Goal: Task Accomplishment & Management: Use online tool/utility

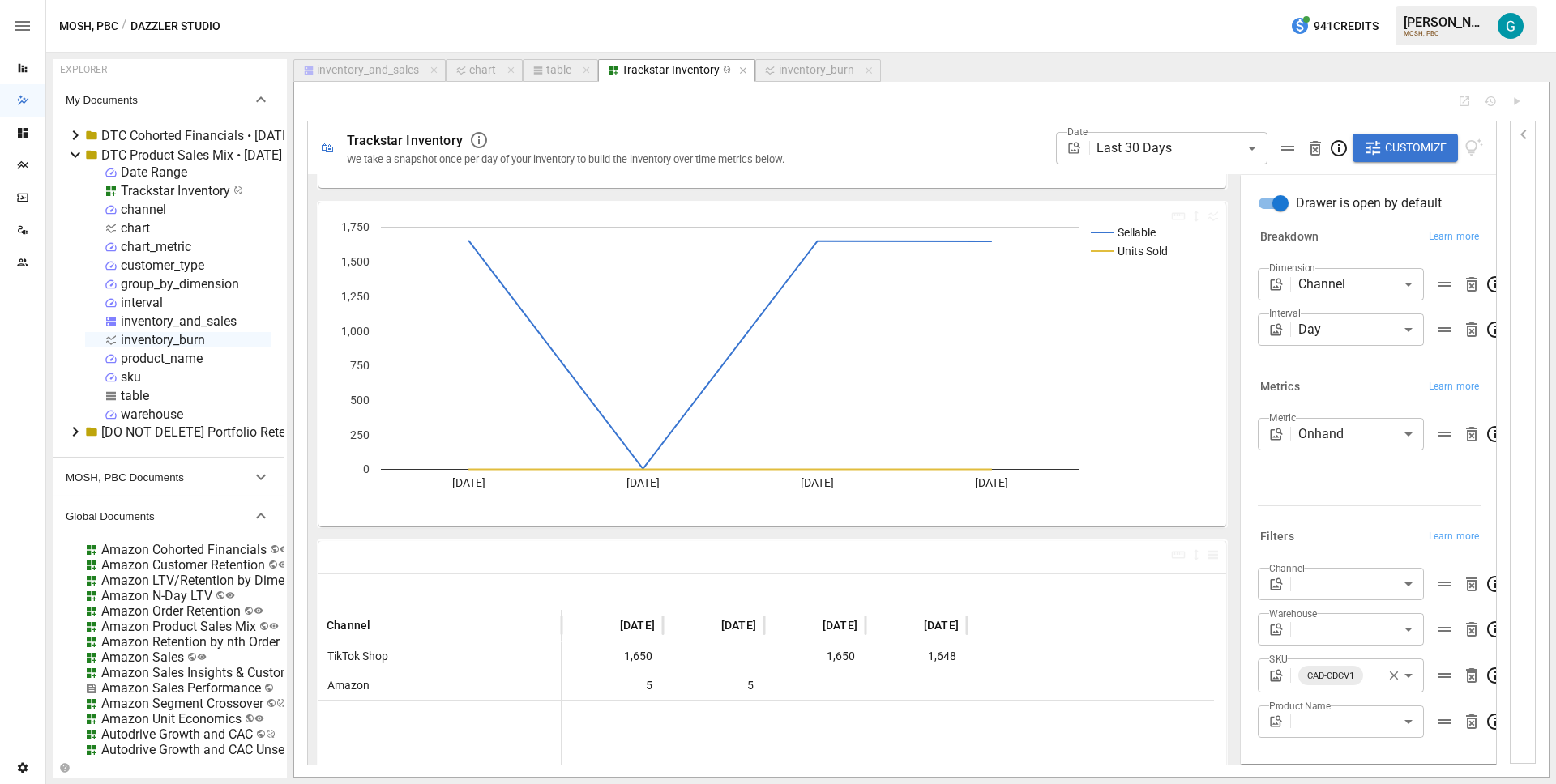
scroll to position [332, 0]
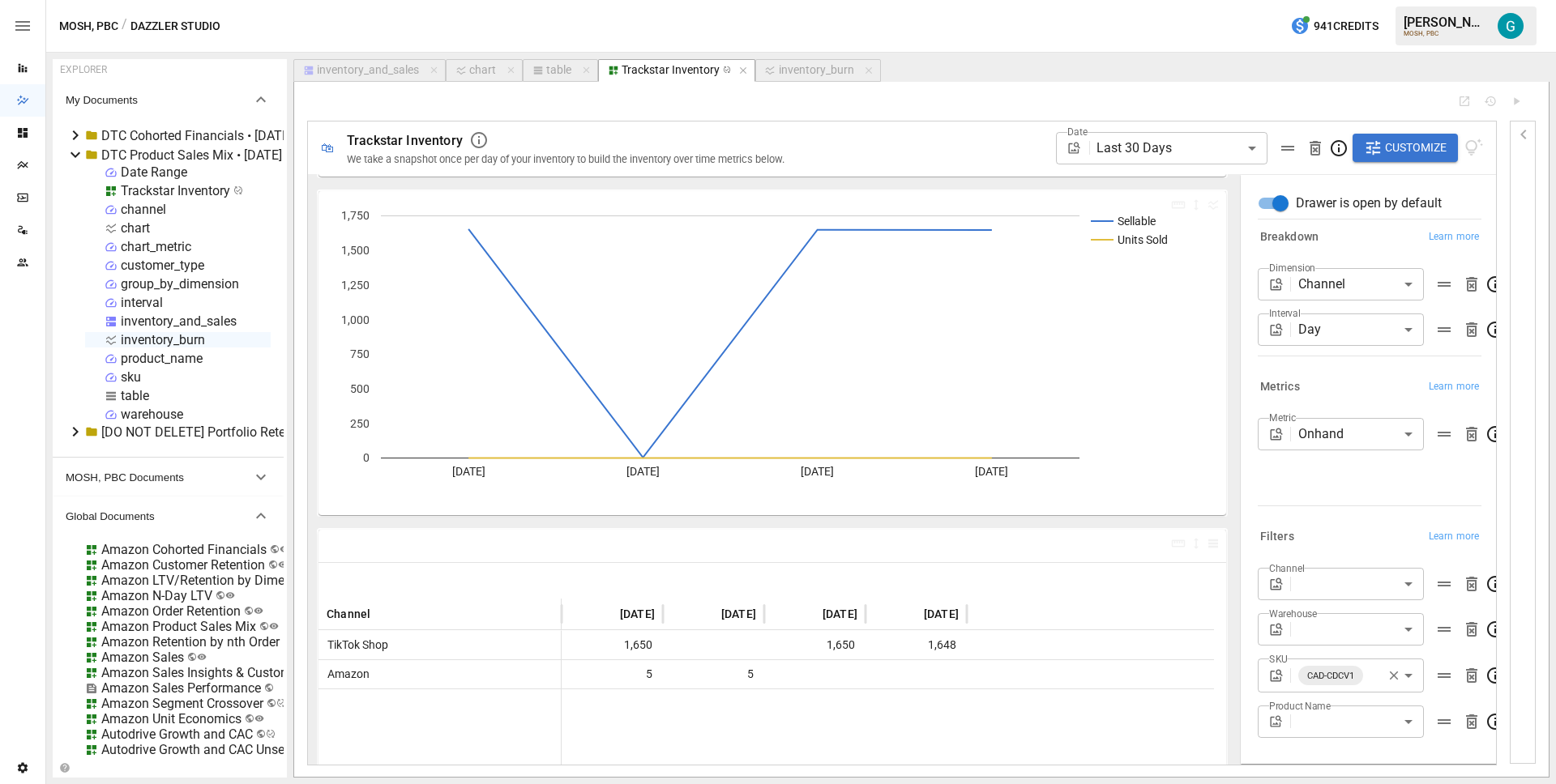
click at [1390, 672] on icon "button" at bounding box center [1394, 676] width 9 height 9
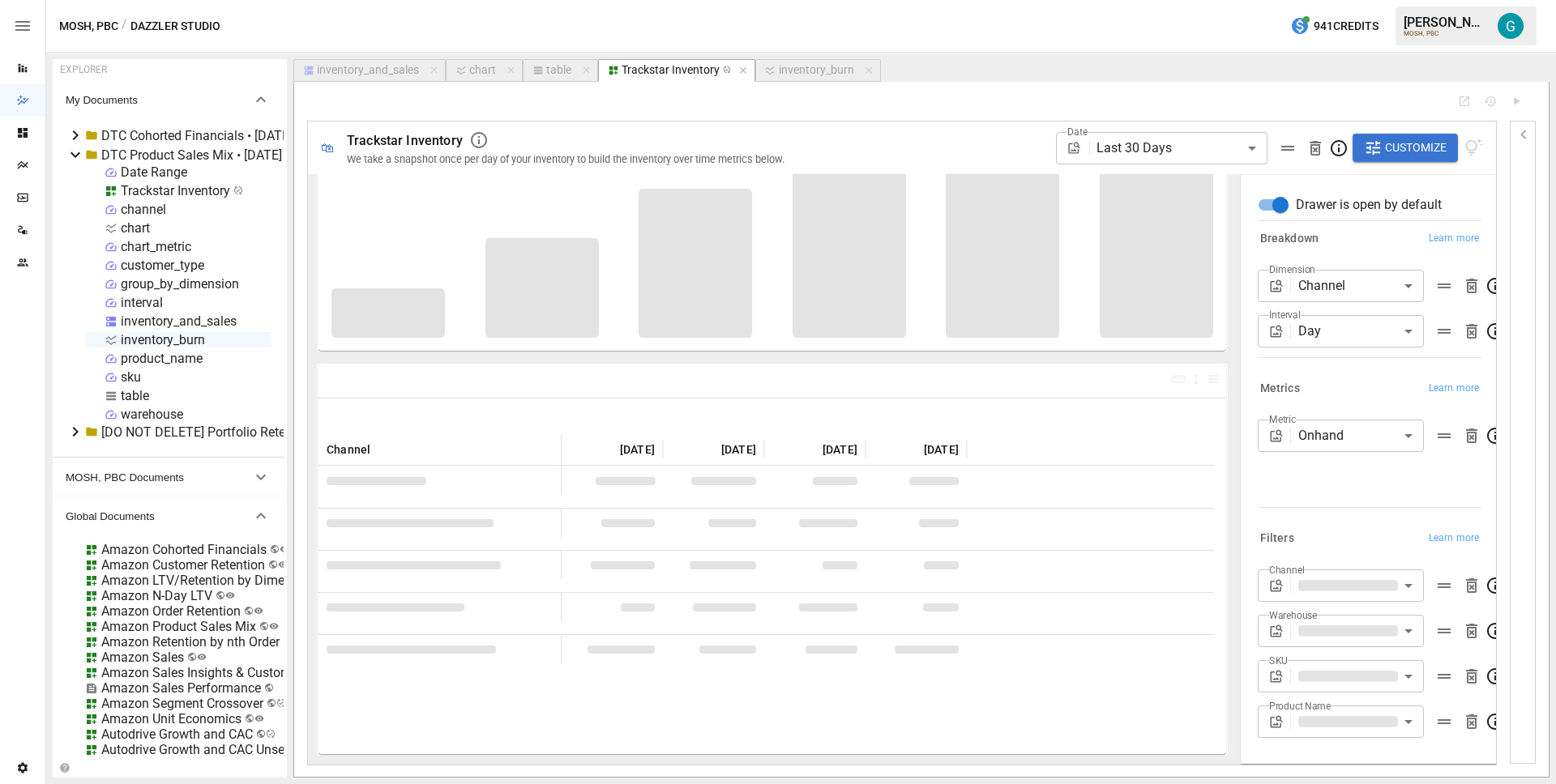
scroll to position [332, 0]
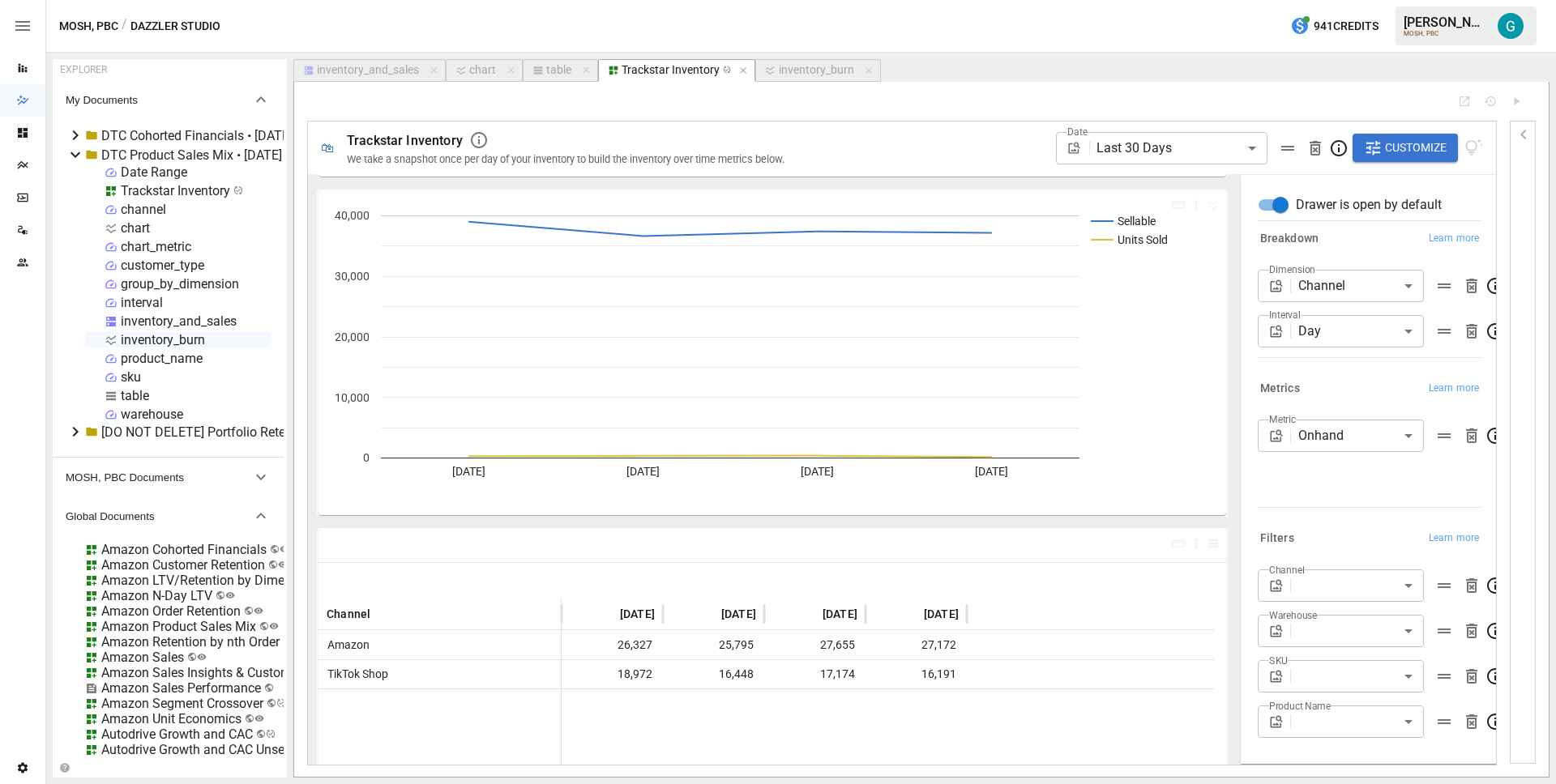
click at [903, 143] on div "**********" at bounding box center [1143, 148] width 679 height 53
click at [908, 130] on div "**********" at bounding box center [1143, 148] width 679 height 53
click at [992, 105] on div at bounding box center [876, 101] width 1138 height 13
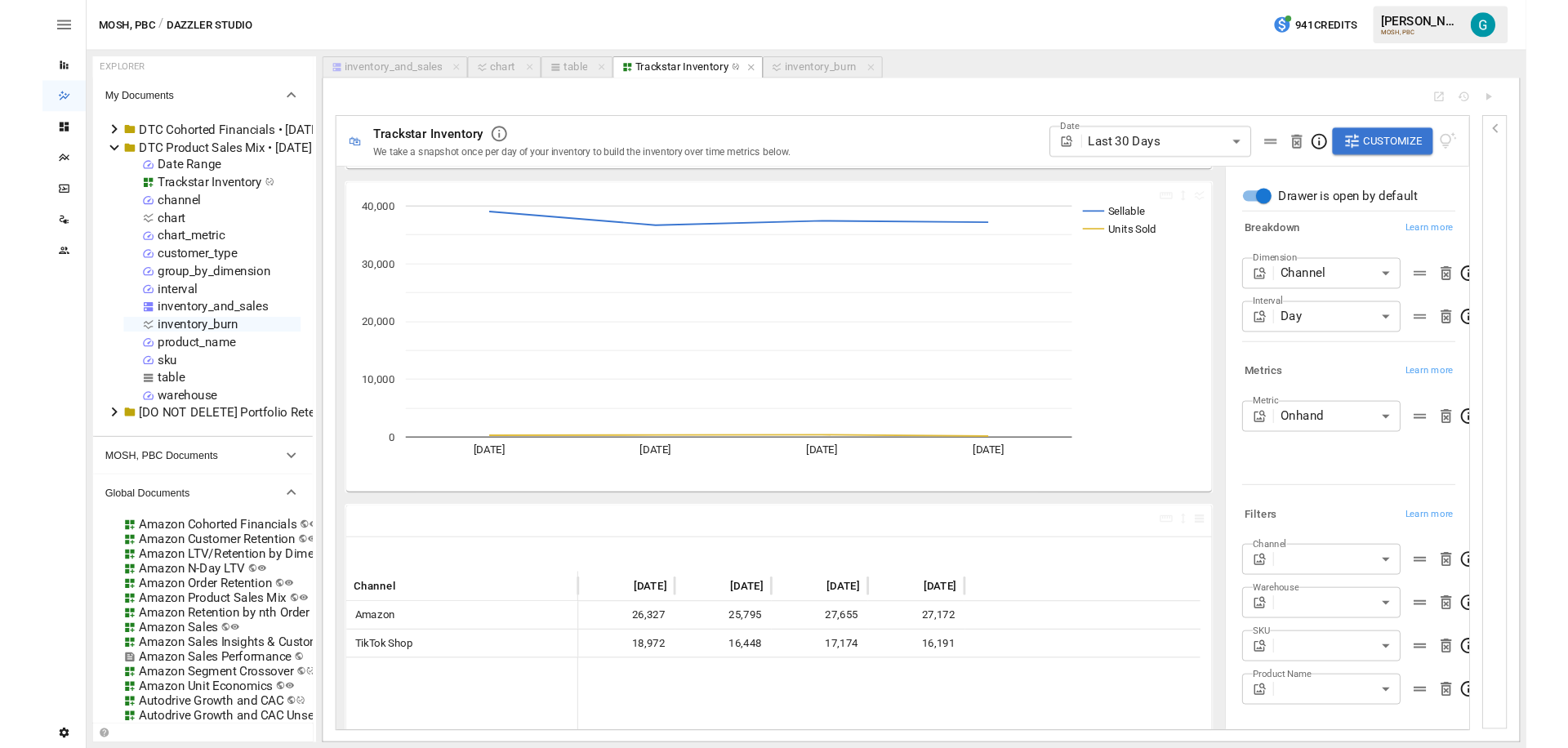
scroll to position [0, 0]
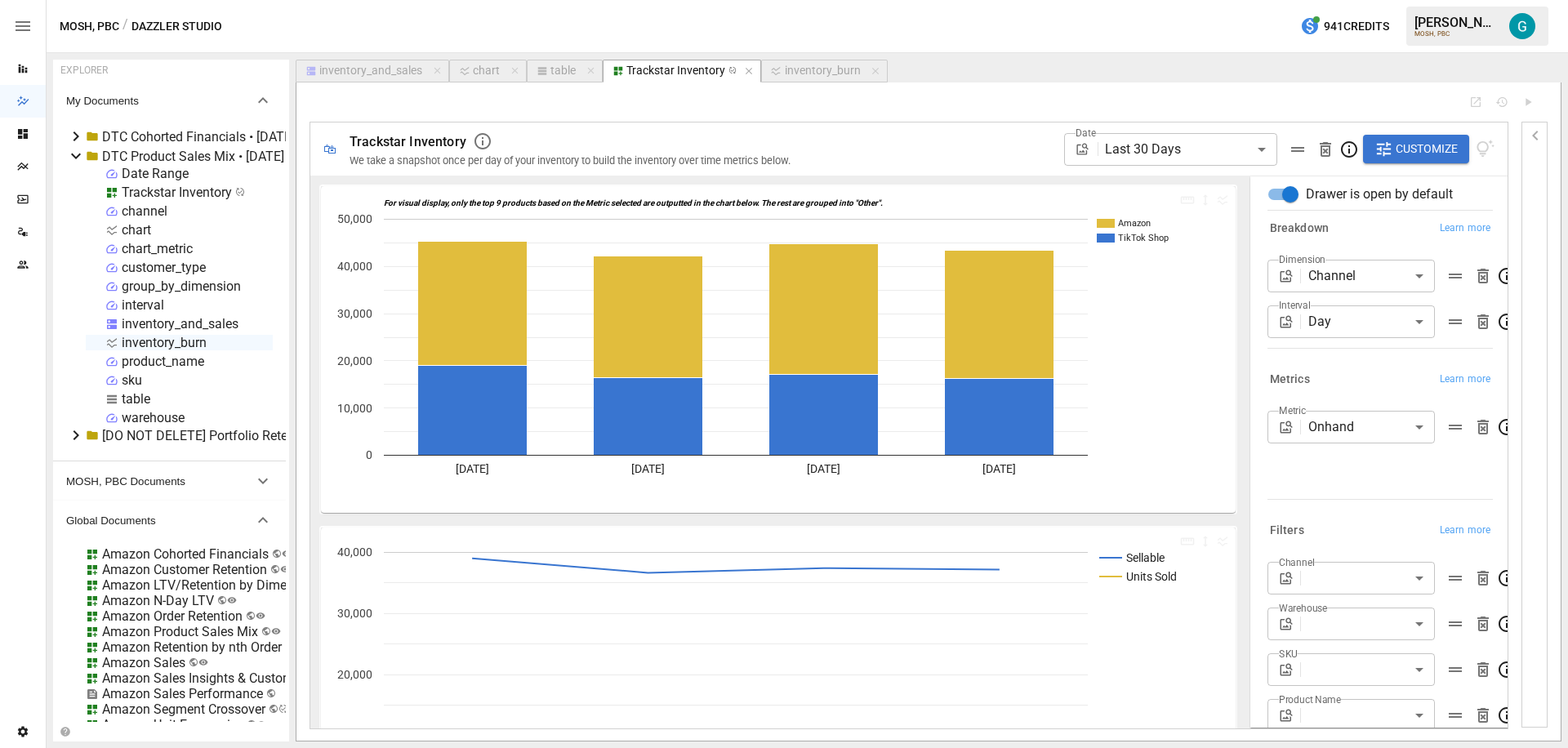
click at [816, 66] on div "inventory_burn" at bounding box center [823, 71] width 76 height 14
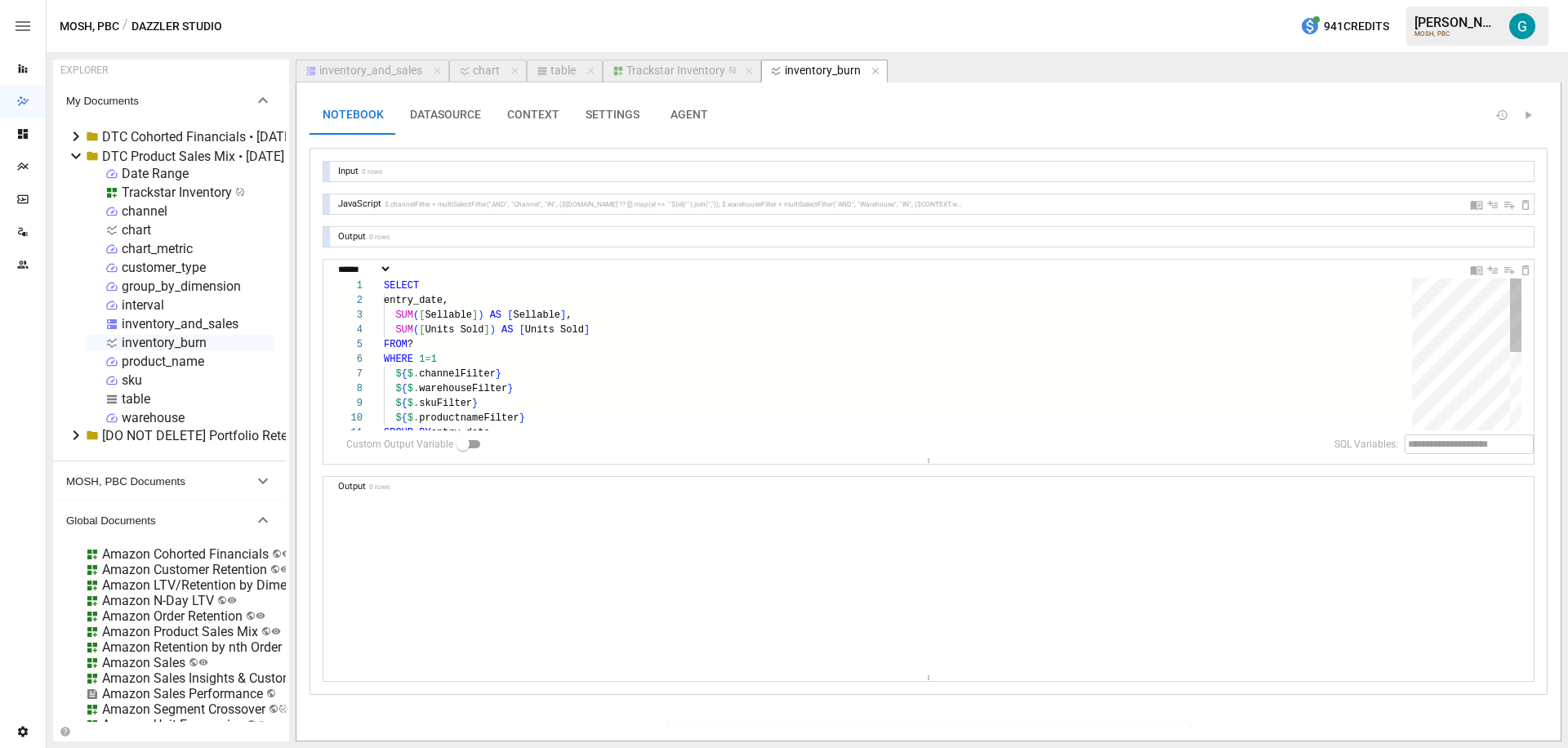
click at [683, 59] on button "Trackstar Inventory" at bounding box center [682, 71] width 158 height 23
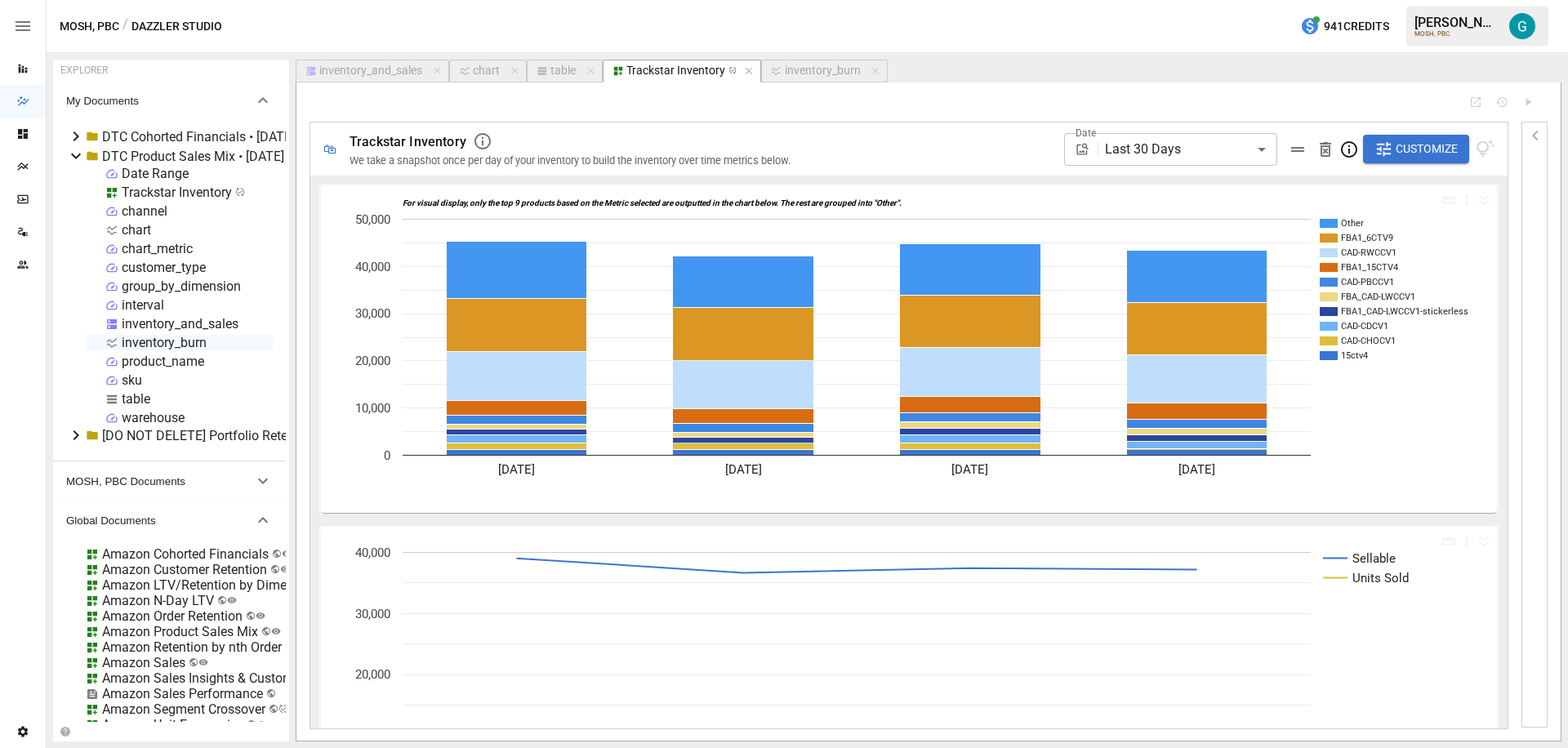
click at [291, 252] on div "EXPLORER My Documents DTC Cohorted Financials • [DATE] 08:42 DTC Product Sales …" at bounding box center [807, 400] width 1509 height 682
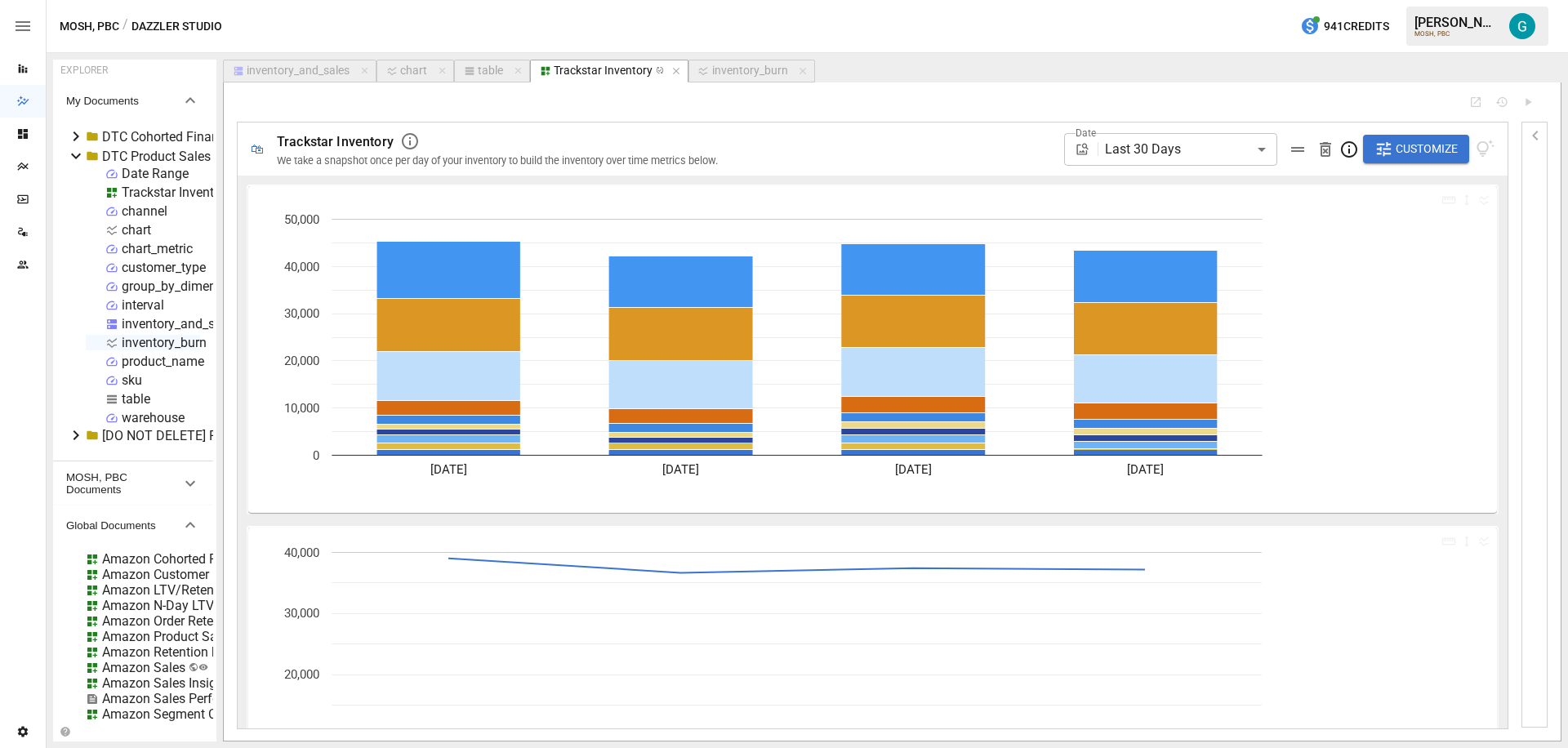
drag, startPoint x: 286, startPoint y: 250, endPoint x: 155, endPoint y: 251, distance: 131.0
click at [155, 251] on div "EXPLORER My Documents DTC Cohorted Financials • [DATE] 08:42 DTC Product Sales …" at bounding box center [135, 400] width 163 height 682
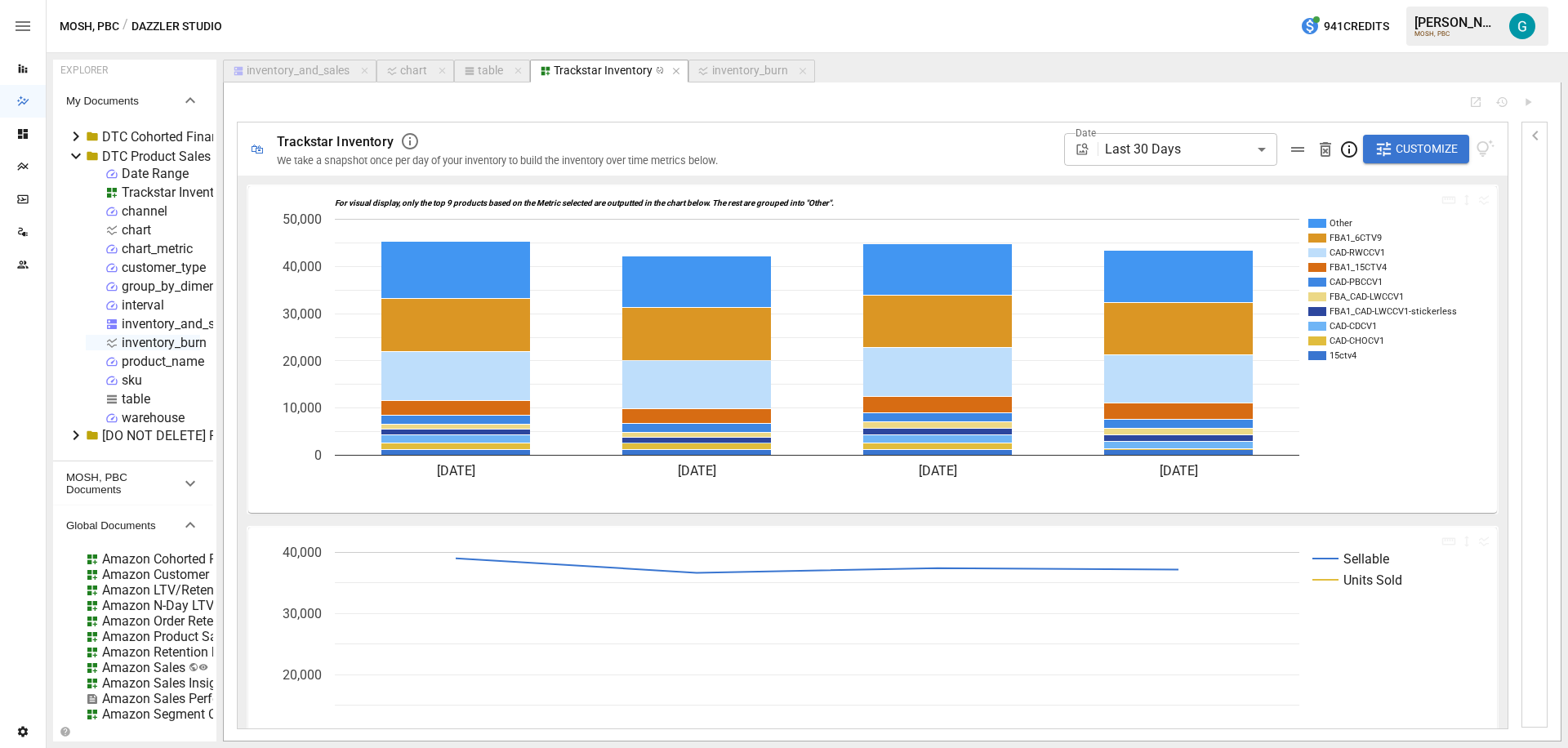
click at [1357, 153] on icon at bounding box center [1349, 149] width 20 height 20
click at [1366, 153] on div "**********" at bounding box center [1279, 149] width 430 height 53
click at [1366, 153] on button "Customize" at bounding box center [1415, 149] width 106 height 30
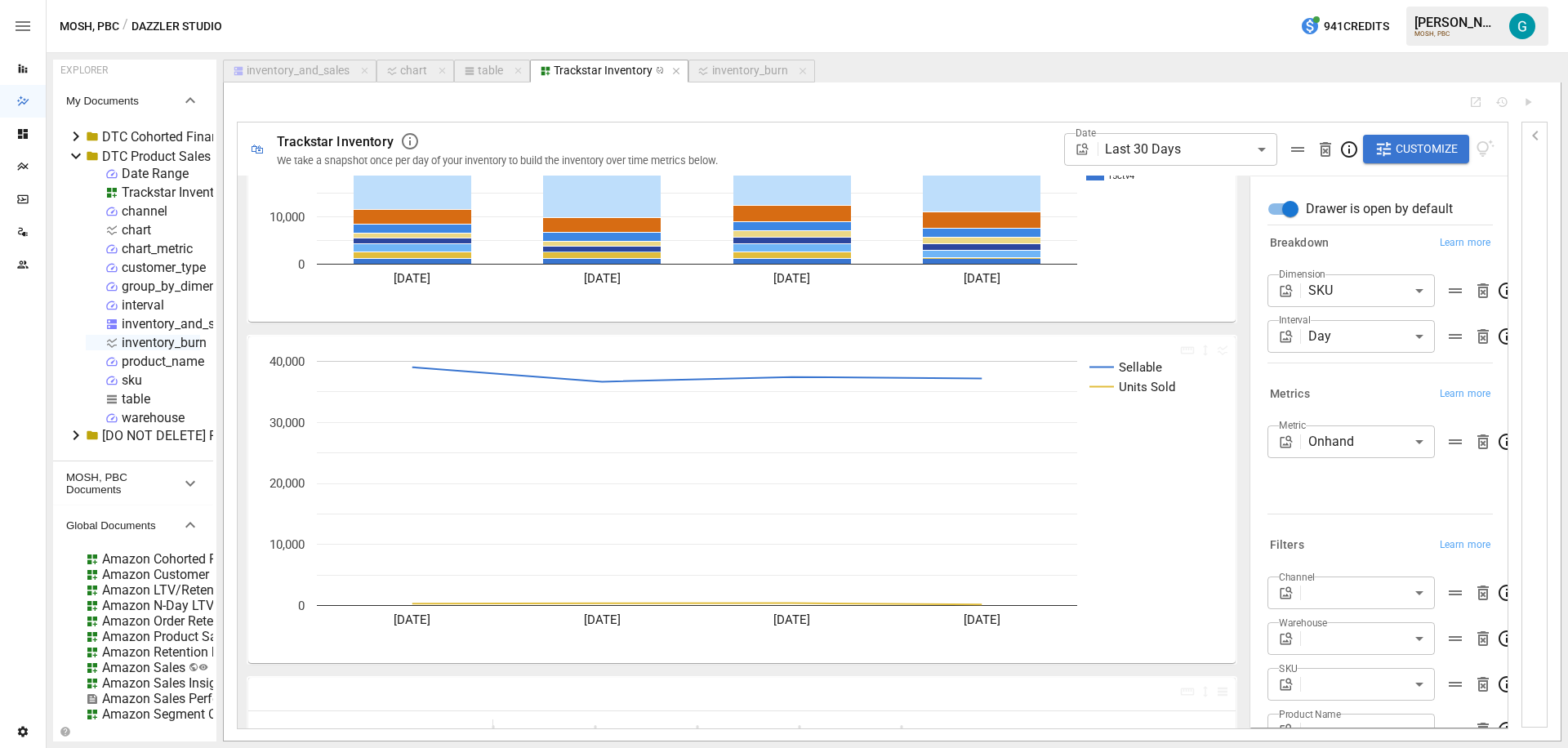
scroll to position [188, 0]
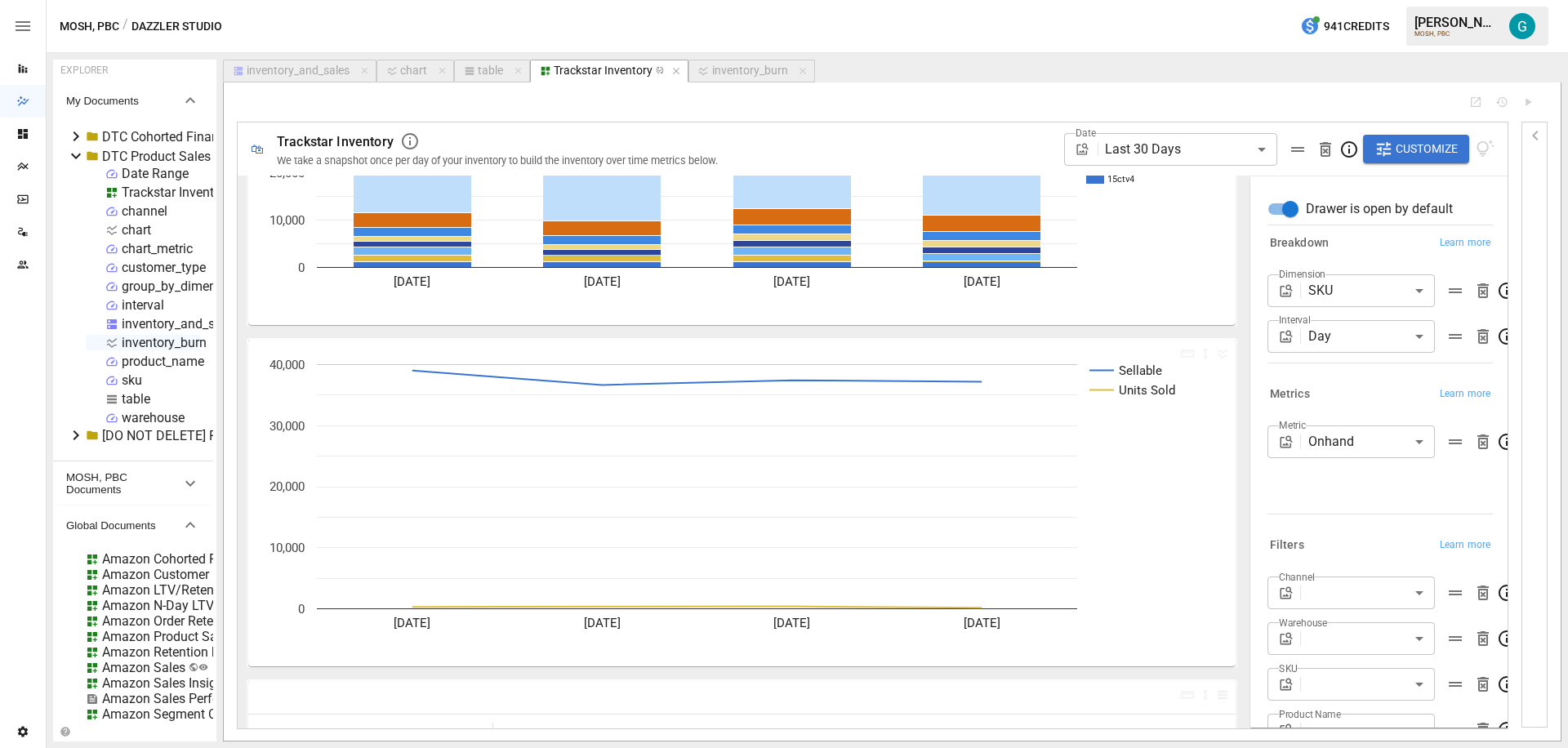
click at [969, 354] on icon "Sellable Units Sold [DATE] [DATE] [DATE] [DATE] 0 10,000 20,000 30,000 40,000" at bounding box center [736, 503] width 975 height 326
click at [971, 343] on icon "Sellable Units Sold [DATE] [DATE] [DATE] [DATE] 0 10,000 20,000 30,000 40,000" at bounding box center [736, 503] width 975 height 326
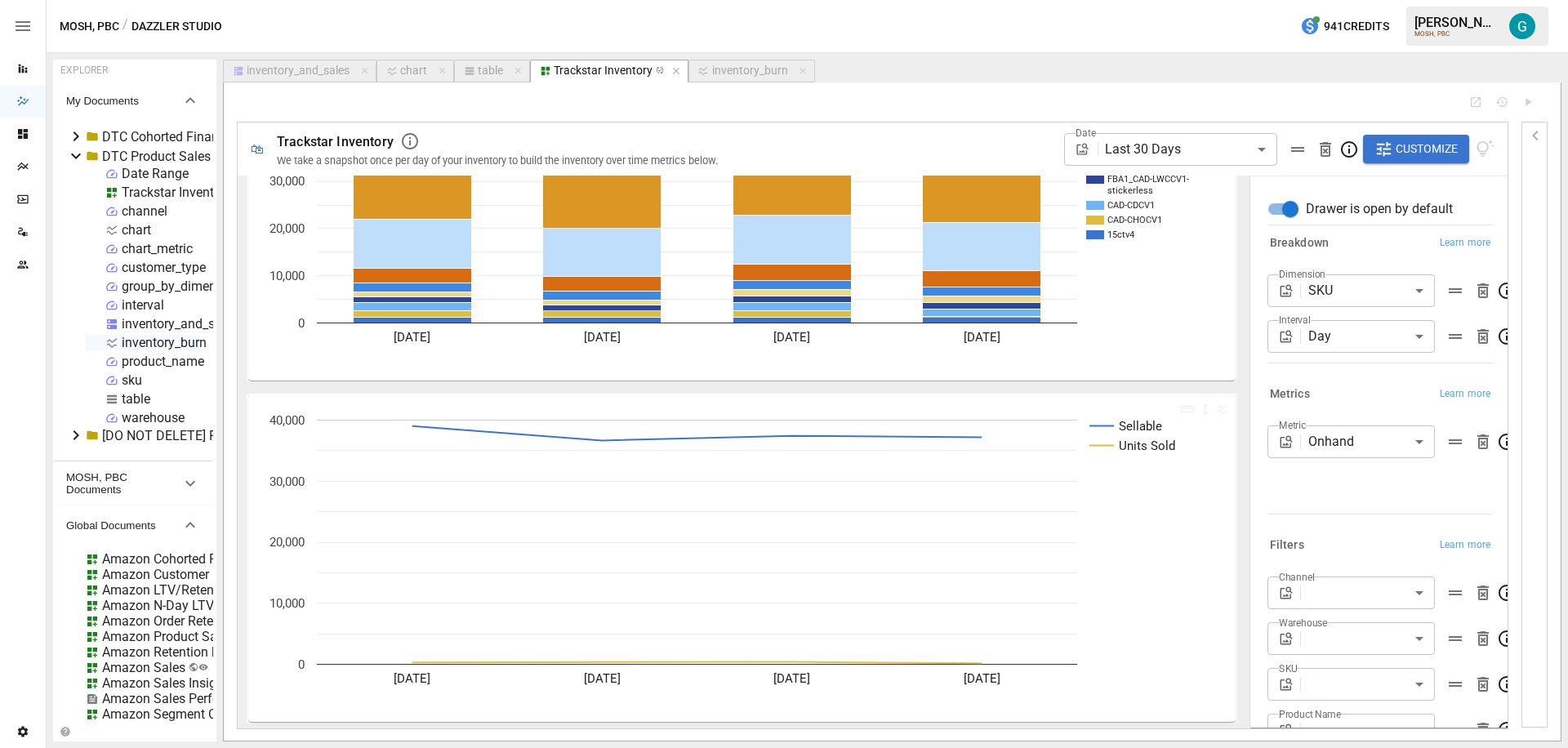
scroll to position [156, 0]
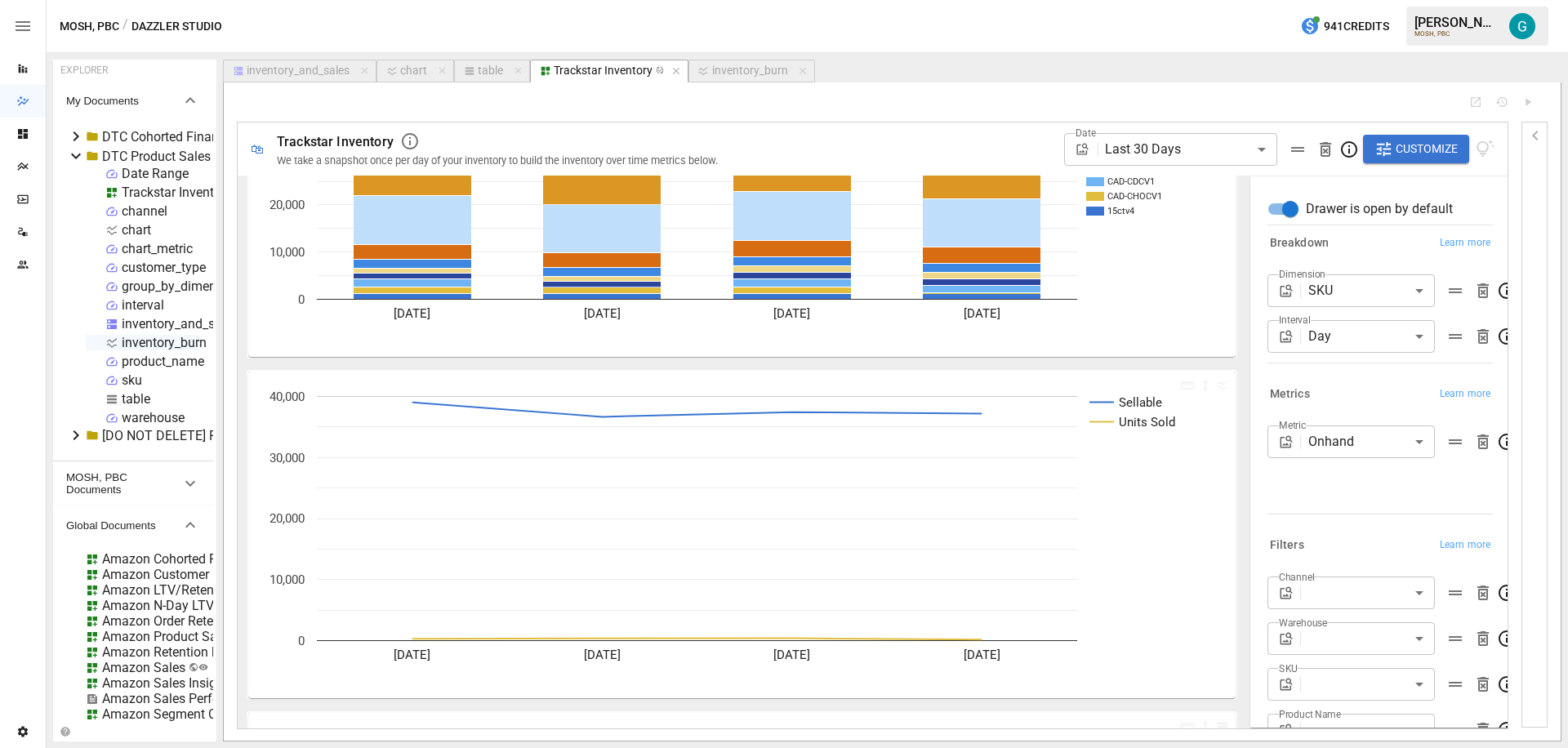
click at [1174, 500] on icon "Sellable Units Sold [DATE] [DATE] [DATE] [DATE] 0 10,000 20,000 30,000 40,000" at bounding box center [736, 534] width 975 height 326
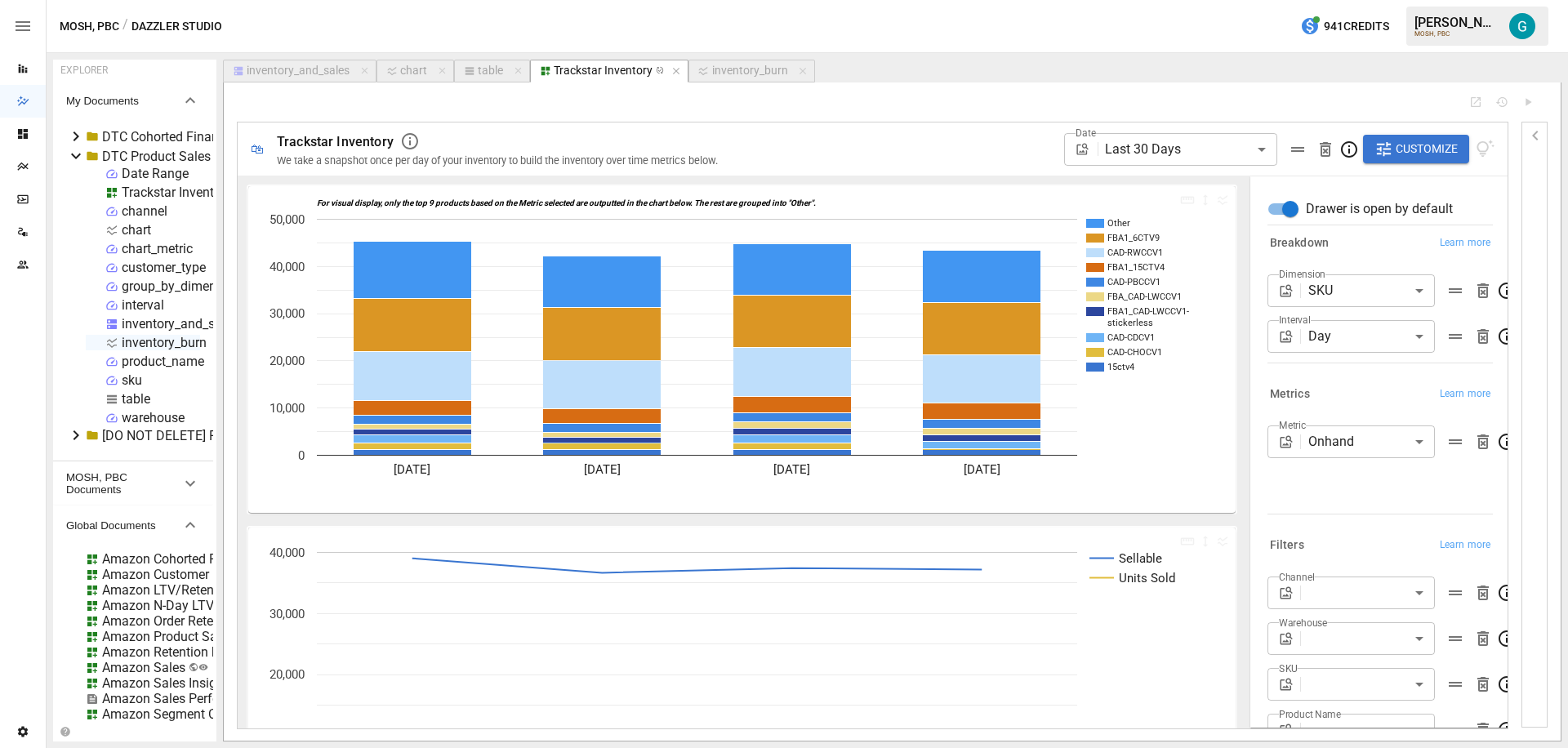
click at [1193, 587] on icon "Sellable Units Sold [DATE] [DATE] [DATE] [DATE] 0 10,000 20,000 30,000 40,000" at bounding box center [736, 691] width 975 height 326
click at [1125, 530] on icon "Sellable Units Sold [DATE] [DATE] [DATE] [DATE] 0 10,000 20,000 30,000 40,000" at bounding box center [736, 691] width 975 height 326
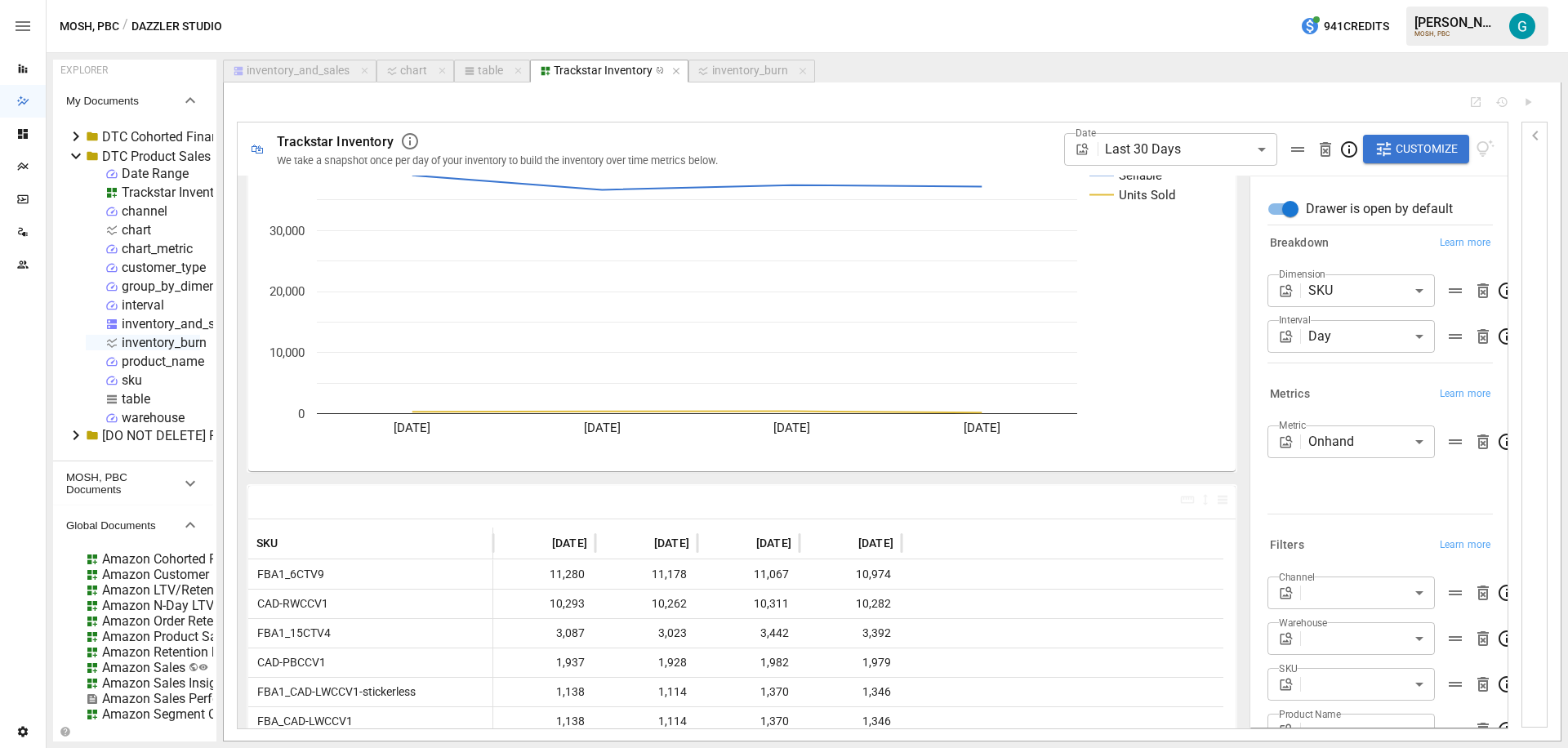
click at [1177, 462] on icon "Sellable Units Sold [DATE] [DATE] [DATE] [DATE] 0 10,000 20,000 30,000 40,000" at bounding box center [736, 307] width 975 height 326
click at [1397, 156] on span "Customize" at bounding box center [1427, 148] width 62 height 20
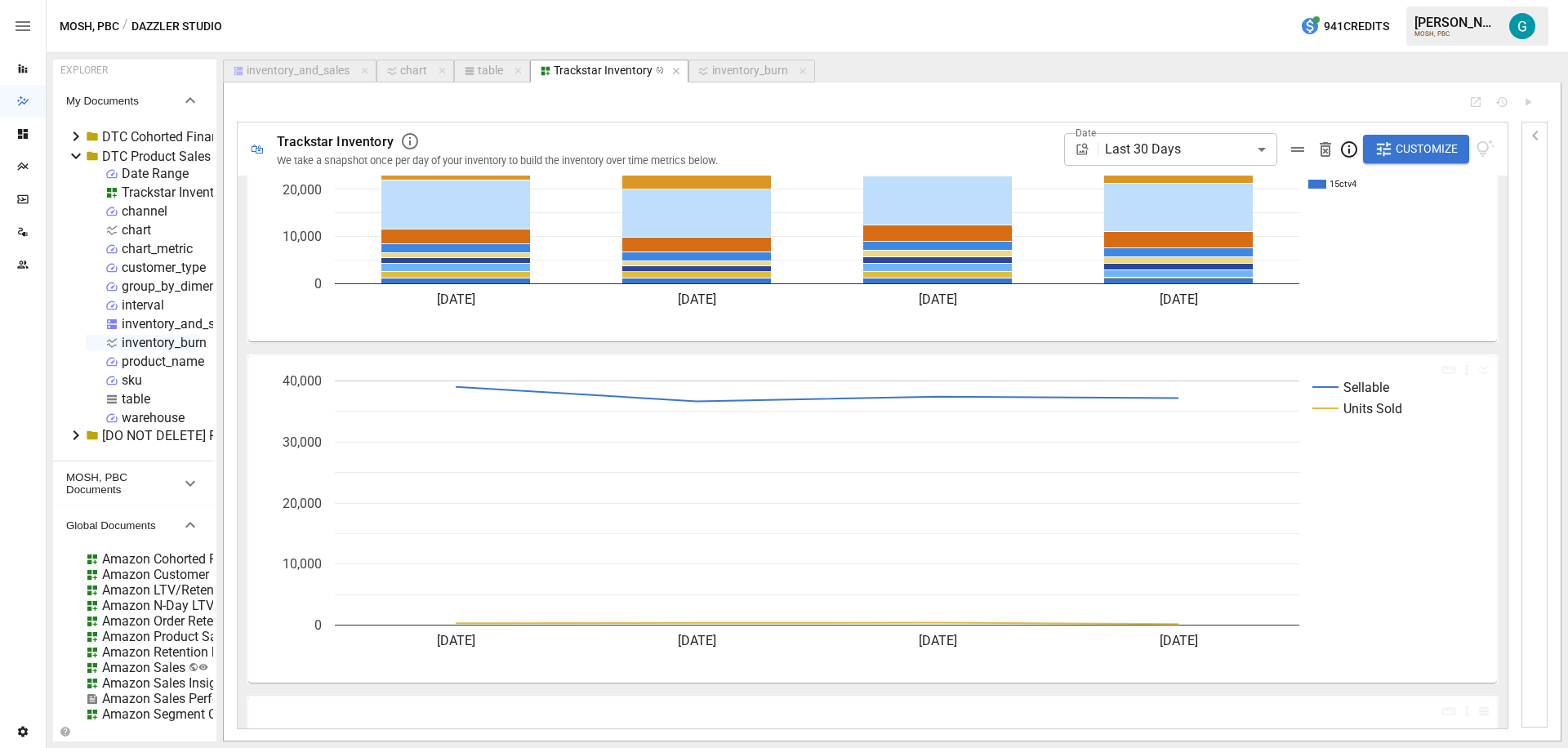
scroll to position [172, 0]
click at [374, 363] on icon "Sellable Units Sold [DATE] [DATE] [DATE] [DATE] 0 10,000 20,000 30,000 40,000" at bounding box center [867, 519] width 1237 height 326
drag, startPoint x: 244, startPoint y: 347, endPoint x: 282, endPoint y: 388, distance: 55.9
click at [282, 388] on div "For visual display, only the top 9 products based on the Metric selected are ou…" at bounding box center [872, 551] width 1257 height 1083
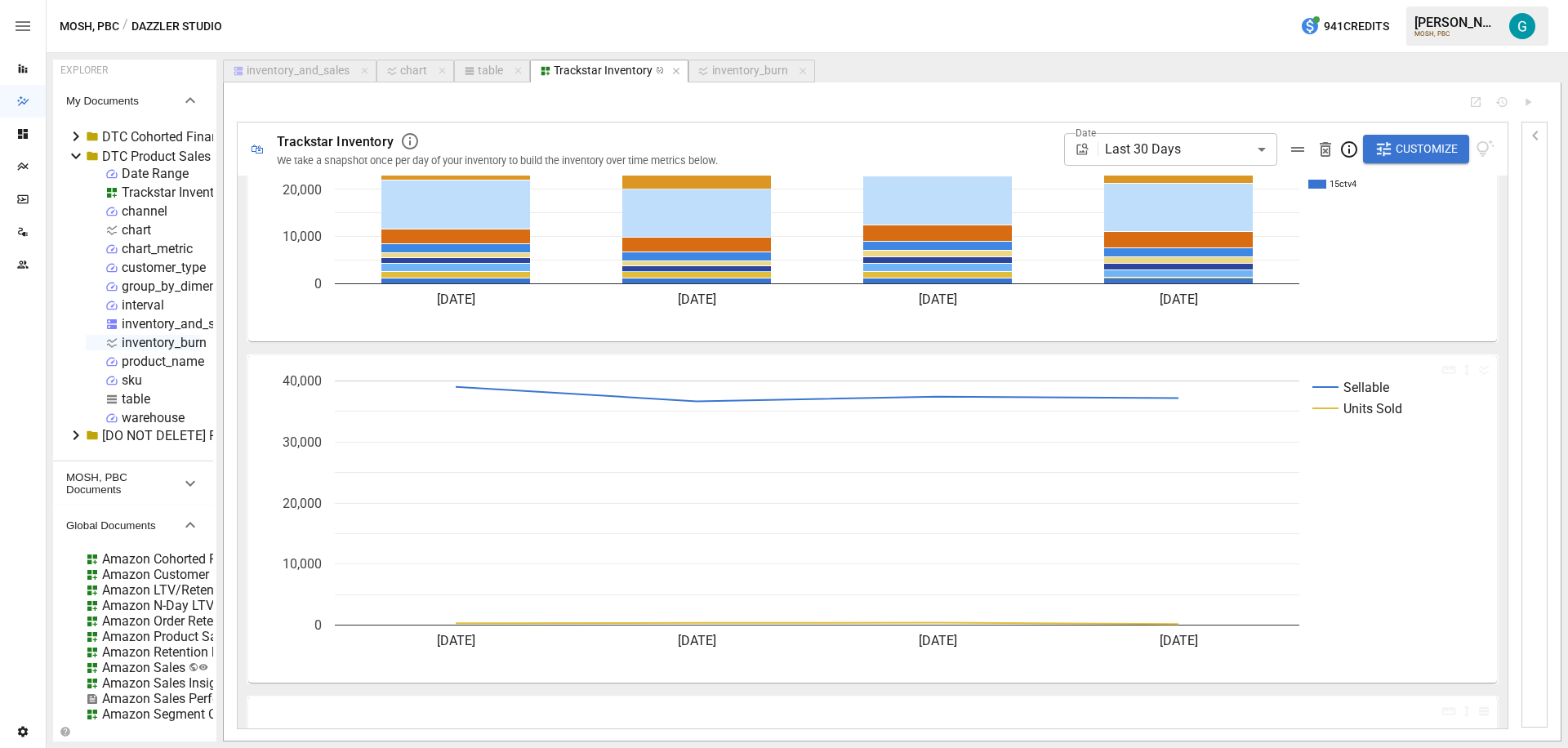
click at [1462, 422] on icon "Sellable Units Sold [DATE] [DATE] [DATE] [DATE] 0 10,000 20,000 30,000 40,000" at bounding box center [867, 519] width 1237 height 326
click at [1280, 374] on icon "Sellable Units Sold [DATE] [DATE] [DATE] [DATE] 0 10,000 20,000 30,000 40,000" at bounding box center [867, 519] width 1237 height 326
click at [1278, 370] on icon "Sellable Units Sold [DATE] [DATE] [DATE] [DATE] 0 10,000 20,000 30,000 40,000" at bounding box center [867, 519] width 1237 height 326
drag, startPoint x: 1278, startPoint y: 370, endPoint x: 1126, endPoint y: 377, distance: 152.2
click at [1126, 377] on icon "Sellable Units Sold [DATE] [DATE] [DATE] [DATE] 0 10,000 20,000 30,000 40,000" at bounding box center [867, 519] width 1237 height 326
